Goal: Task Accomplishment & Management: Manage account settings

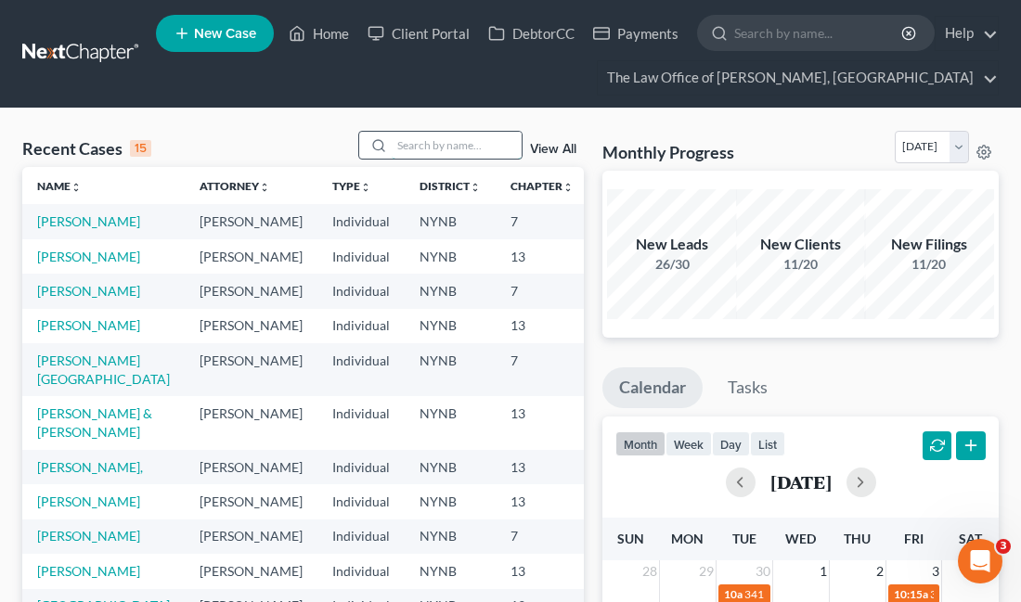
click at [438, 156] on input "search" at bounding box center [457, 145] width 130 height 27
type input "dow"
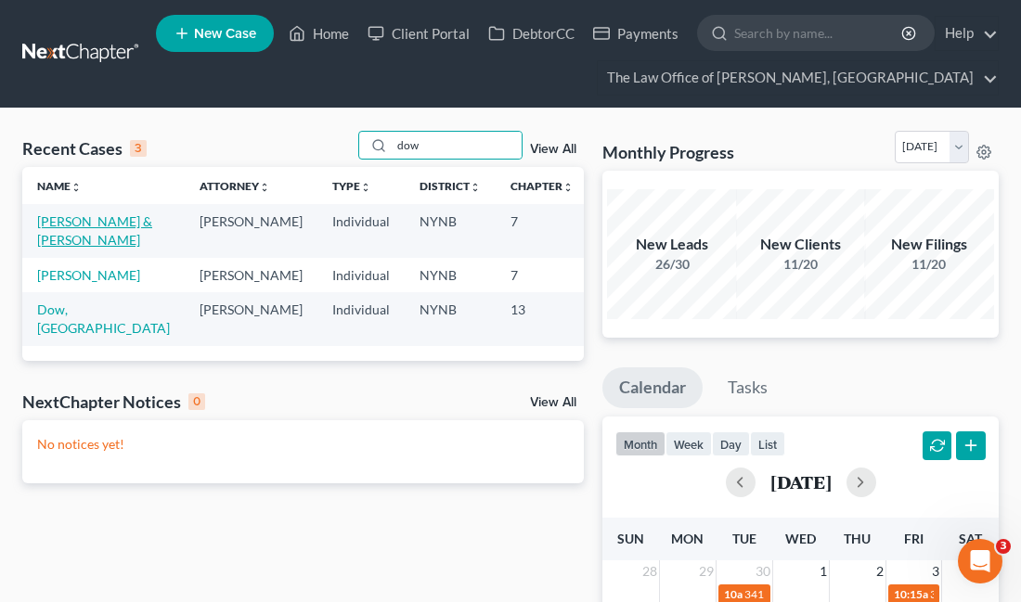
click at [71, 239] on link "[PERSON_NAME] & [PERSON_NAME]" at bounding box center [94, 230] width 115 height 34
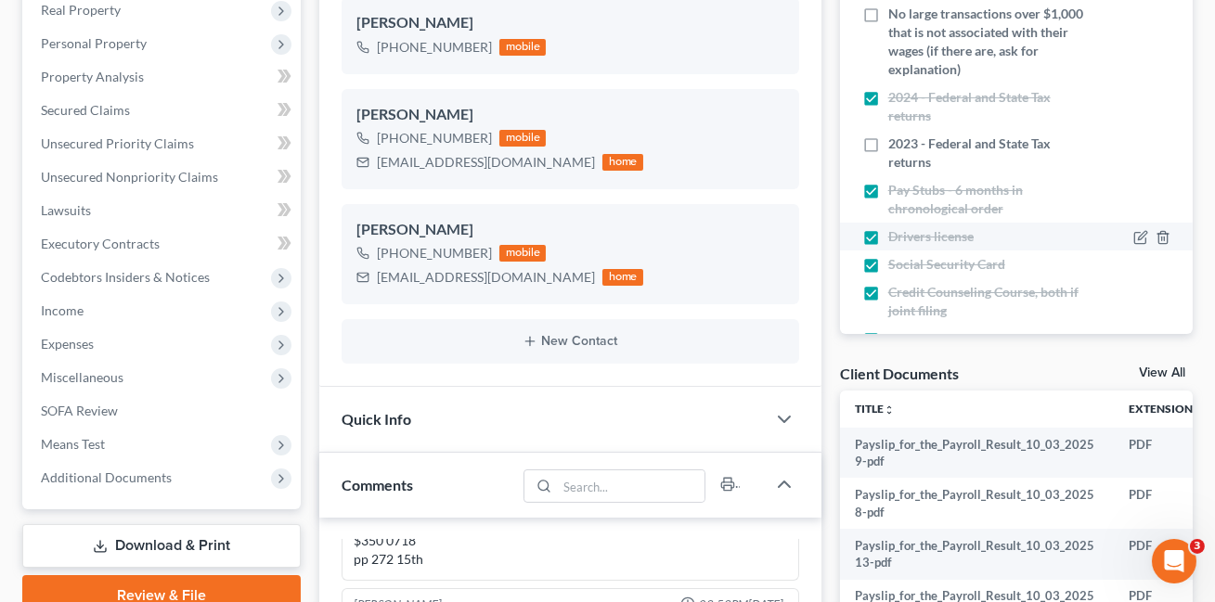
scroll to position [290, 0]
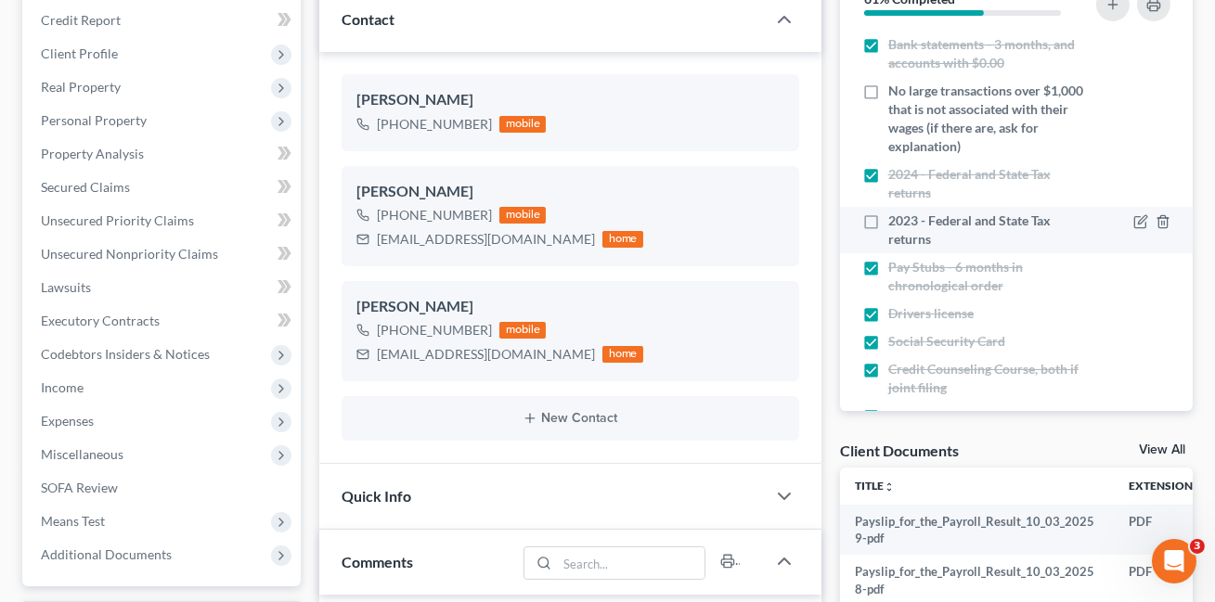
click at [888, 216] on label "2023 - Federal and State Tax returns" at bounding box center [988, 230] width 201 height 37
click at [896, 216] on input "2023 - Federal and State Tax returns" at bounding box center [902, 218] width 12 height 12
checkbox input "true"
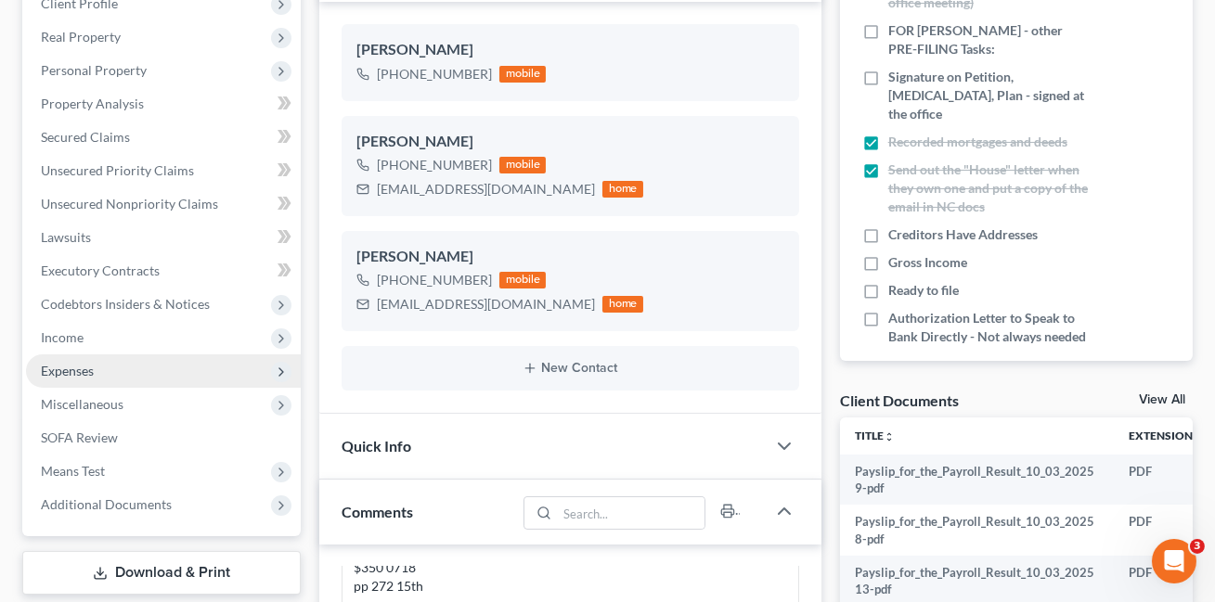
scroll to position [378, 0]
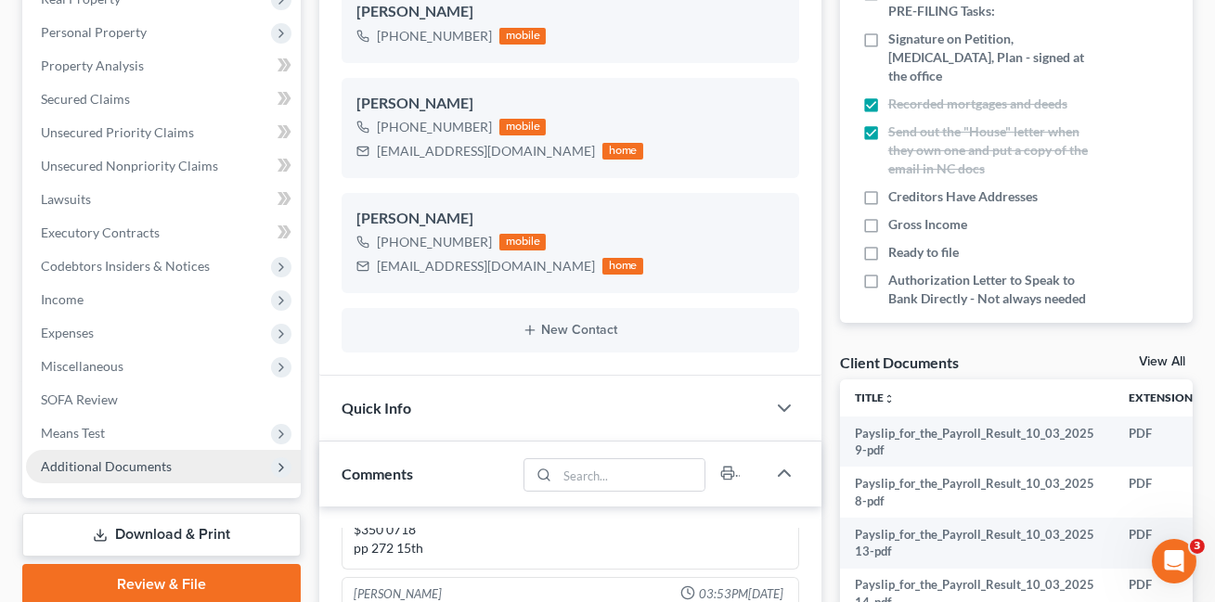
click at [137, 459] on span "Additional Documents" at bounding box center [106, 467] width 131 height 16
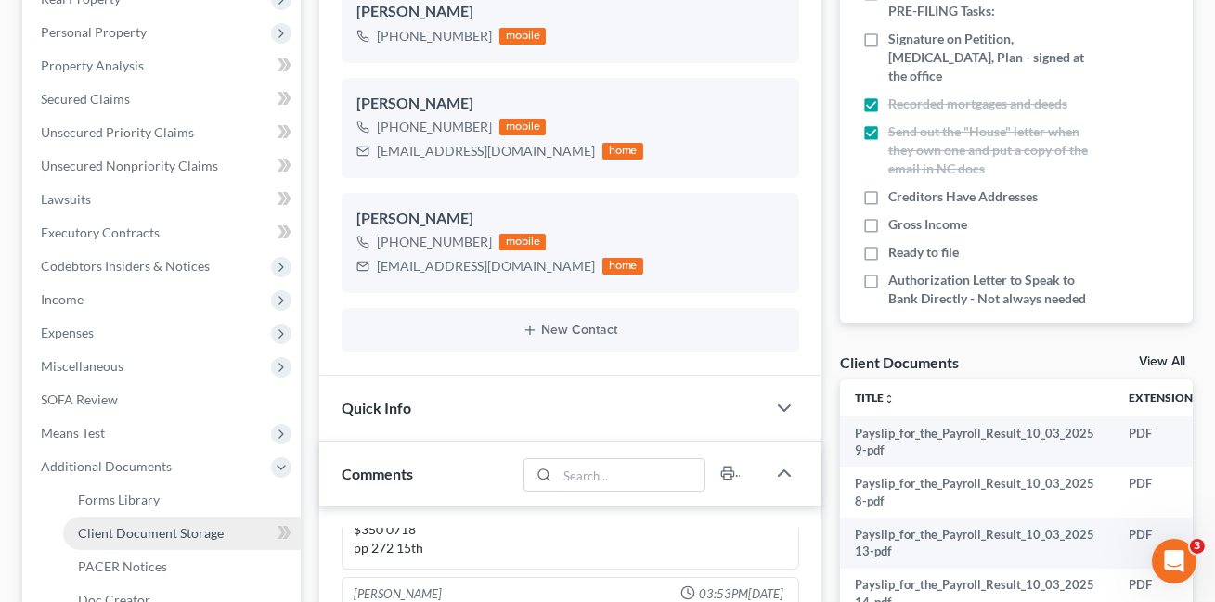
click at [186, 518] on link "Client Document Storage" at bounding box center [182, 533] width 238 height 33
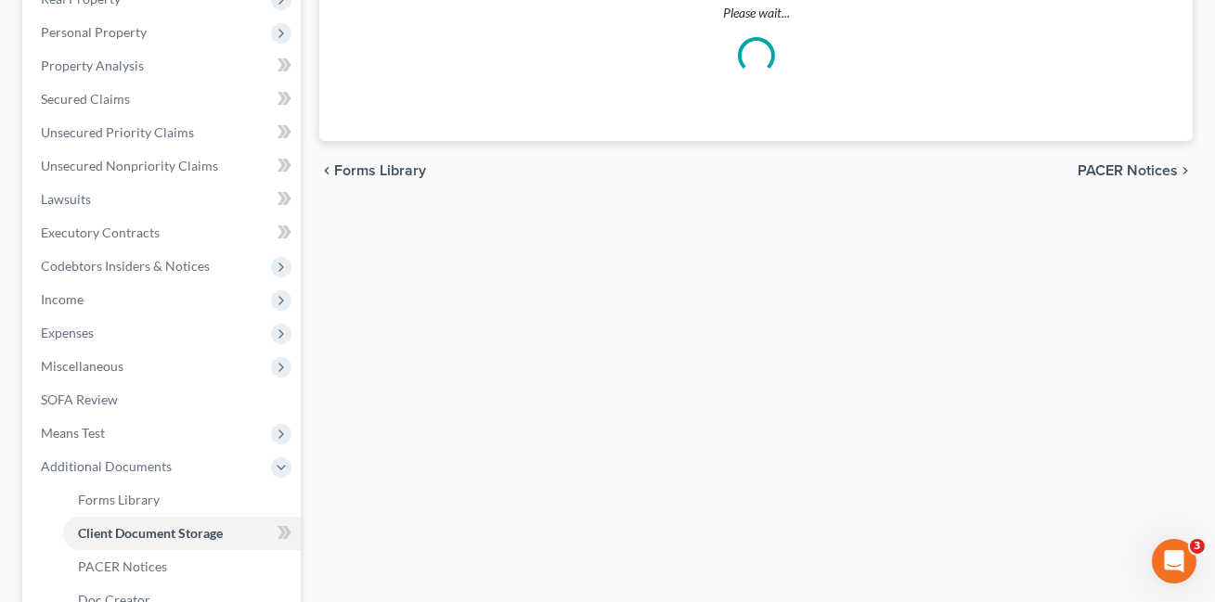
scroll to position [377, 0]
select select "1"
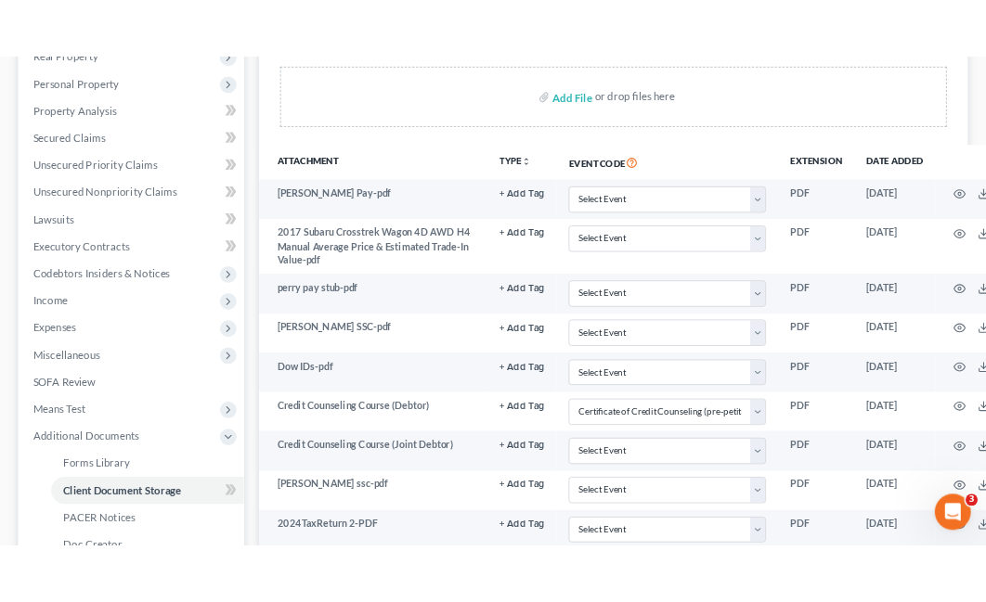
scroll to position [0, 0]
